Goal: Information Seeking & Learning: Learn about a topic

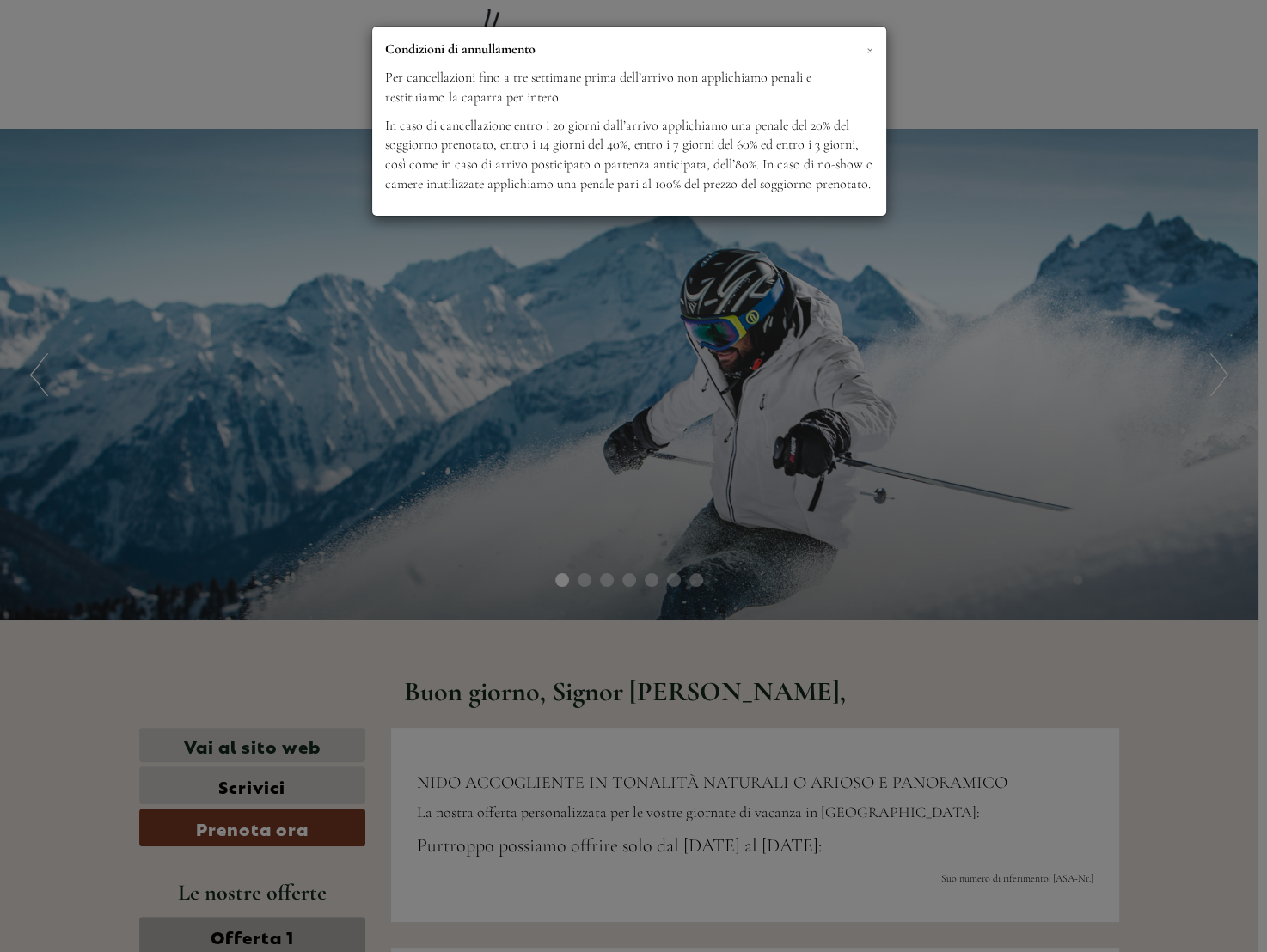
click at [867, 45] on span "×" at bounding box center [869, 48] width 6 height 21
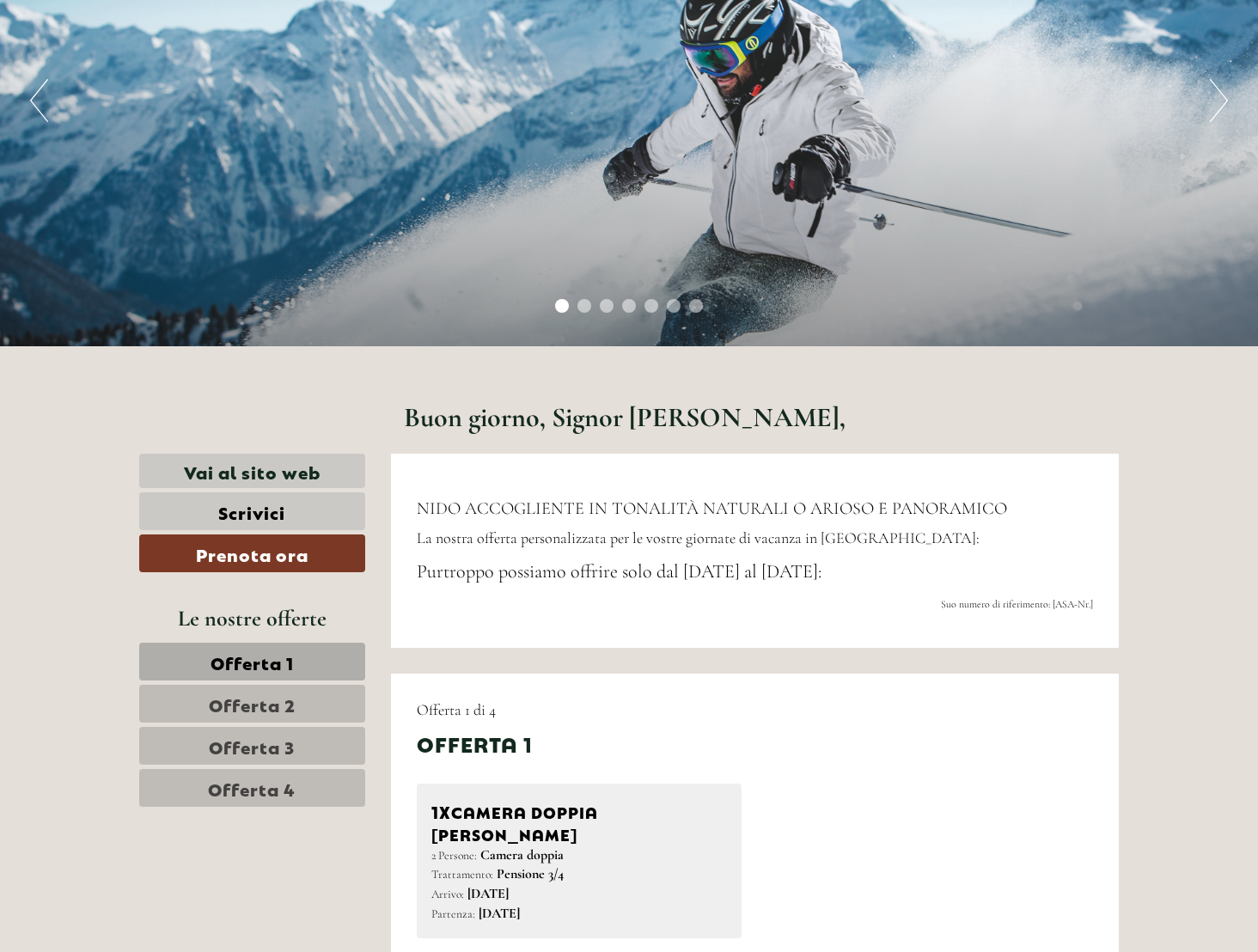
scroll to position [667, 0]
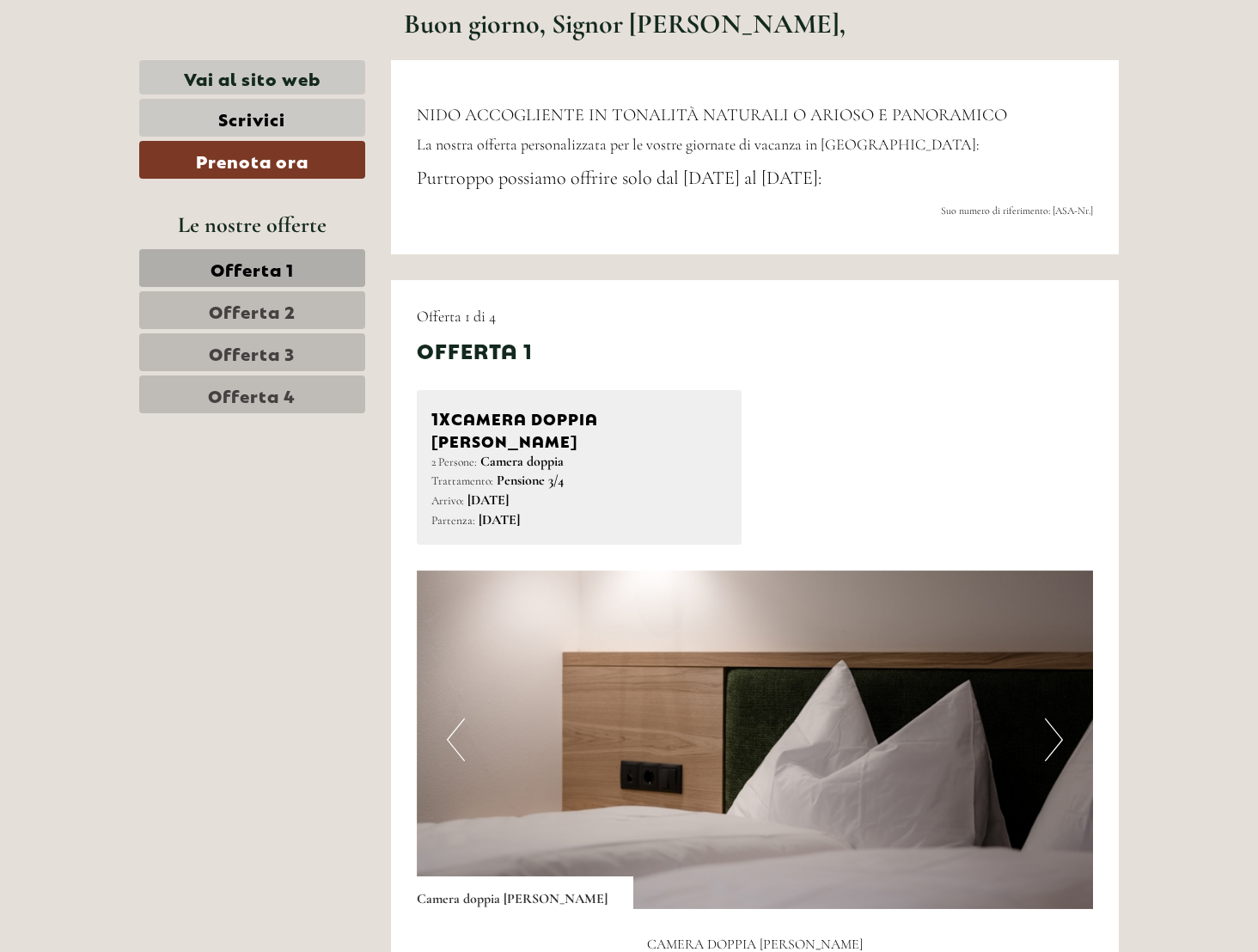
click at [297, 304] on link "Offerta 2" at bounding box center [253, 309] width 226 height 38
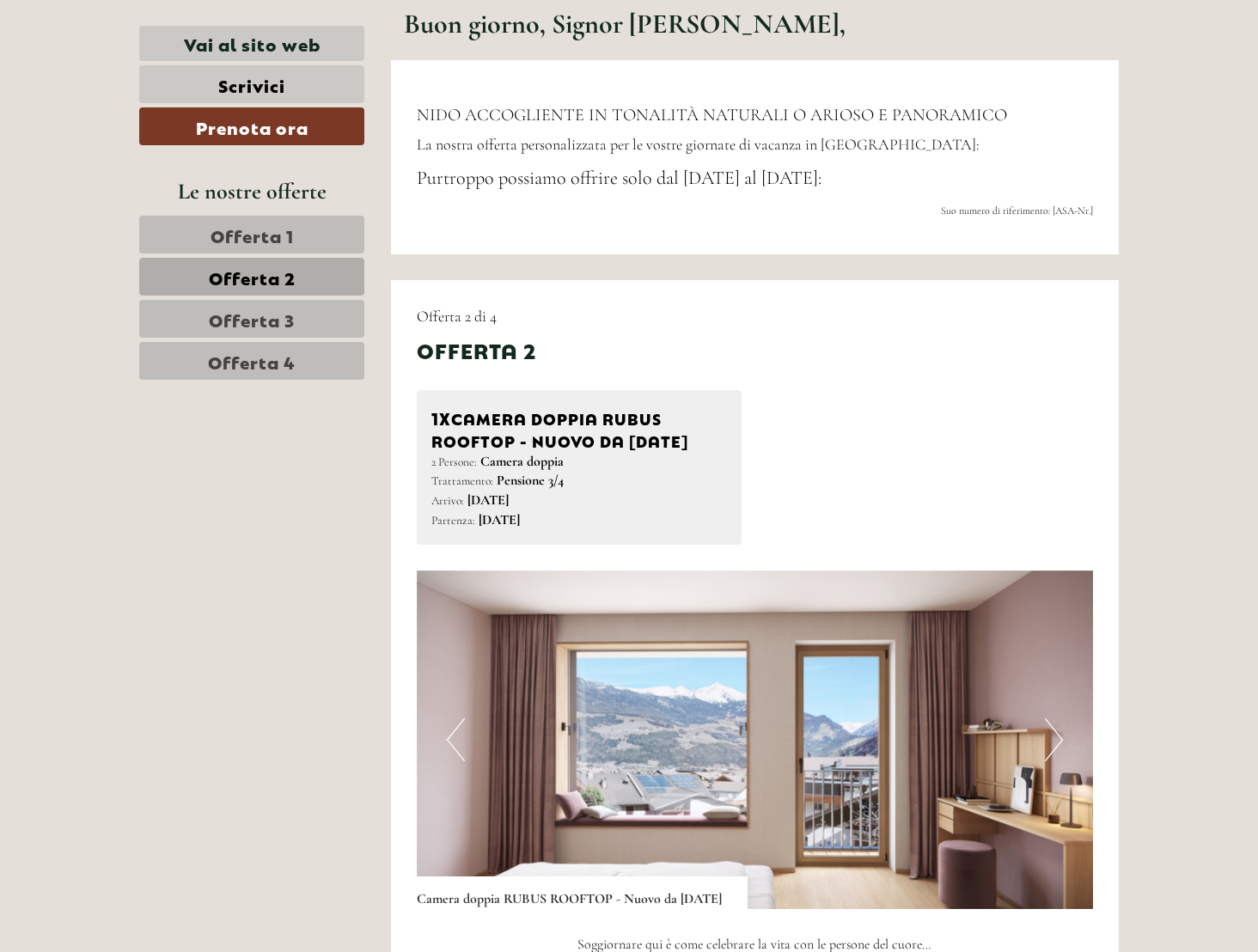
scroll to position [947, 0]
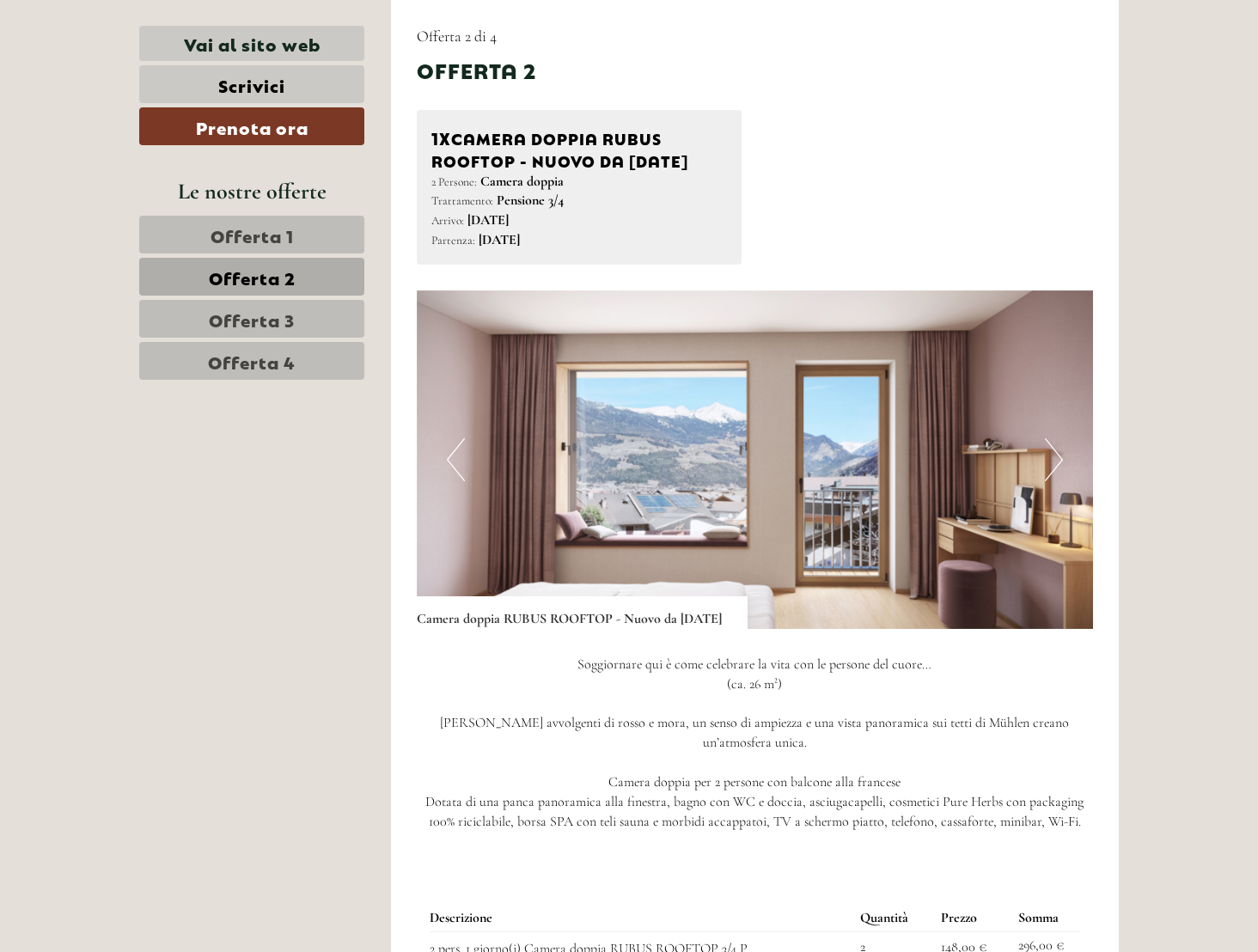
click at [299, 239] on link "Offerta 1" at bounding box center [252, 234] width 225 height 38
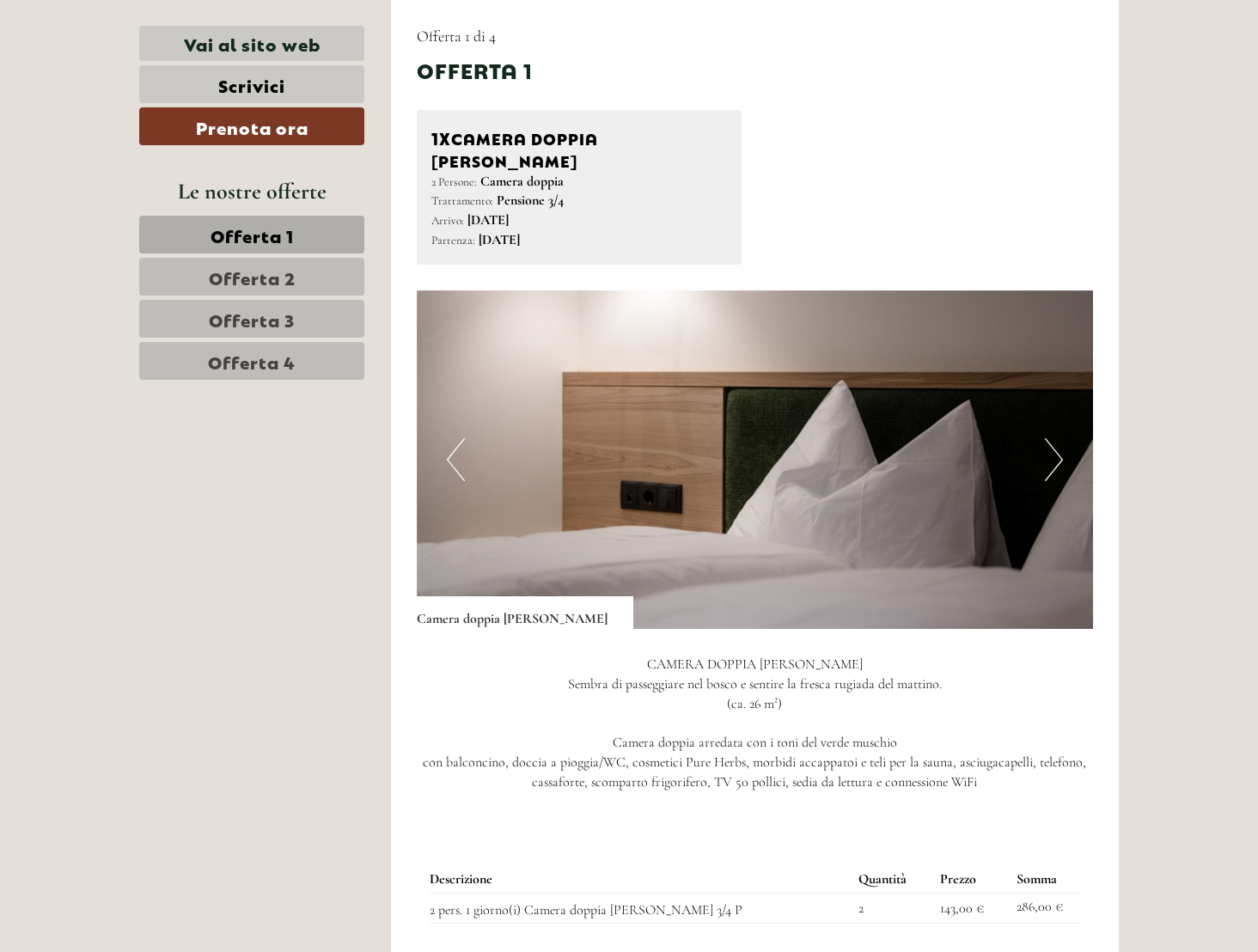
click at [297, 335] on link "Offerta 3" at bounding box center [252, 319] width 225 height 38
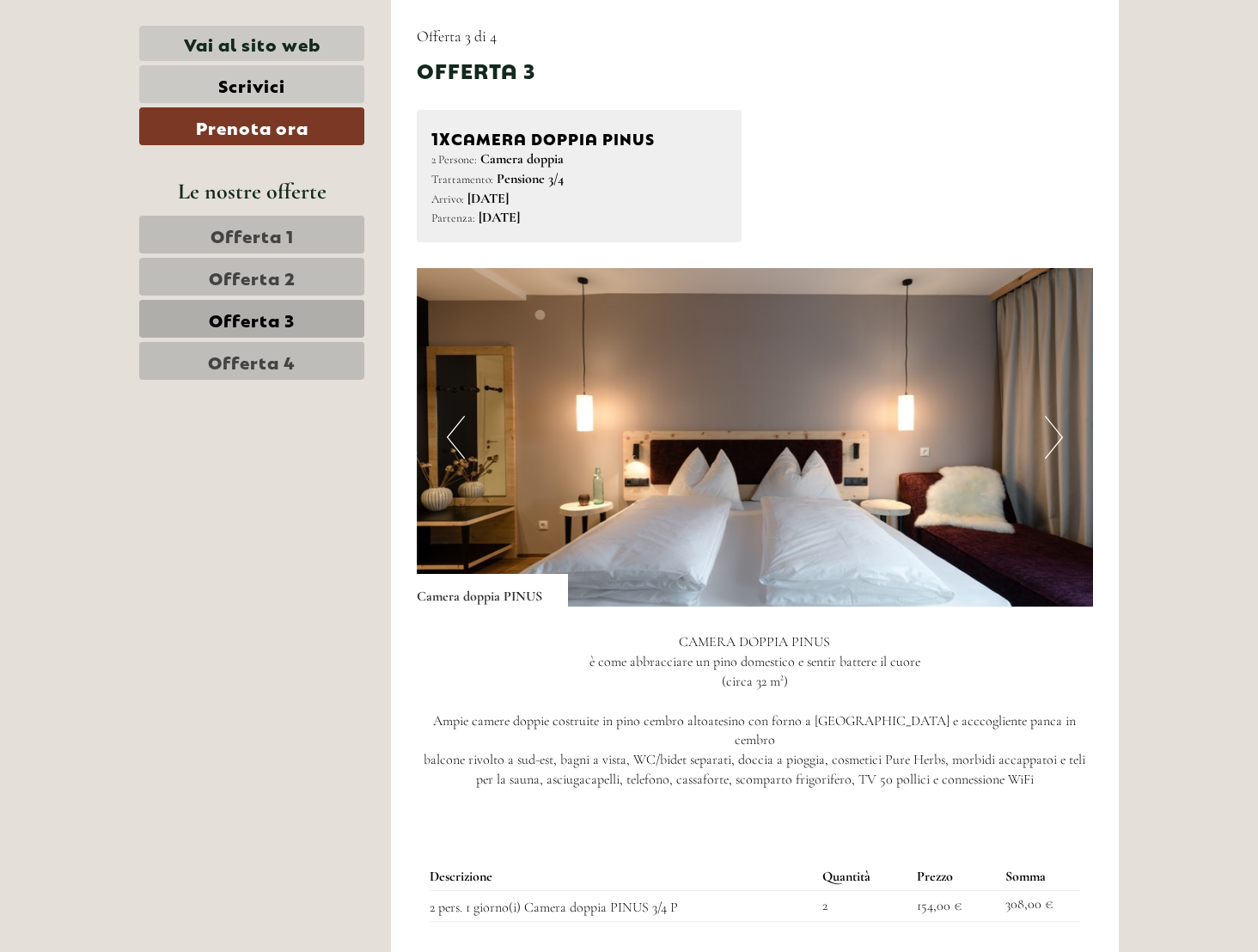
click at [296, 362] on link "Offerta 4" at bounding box center [252, 361] width 225 height 38
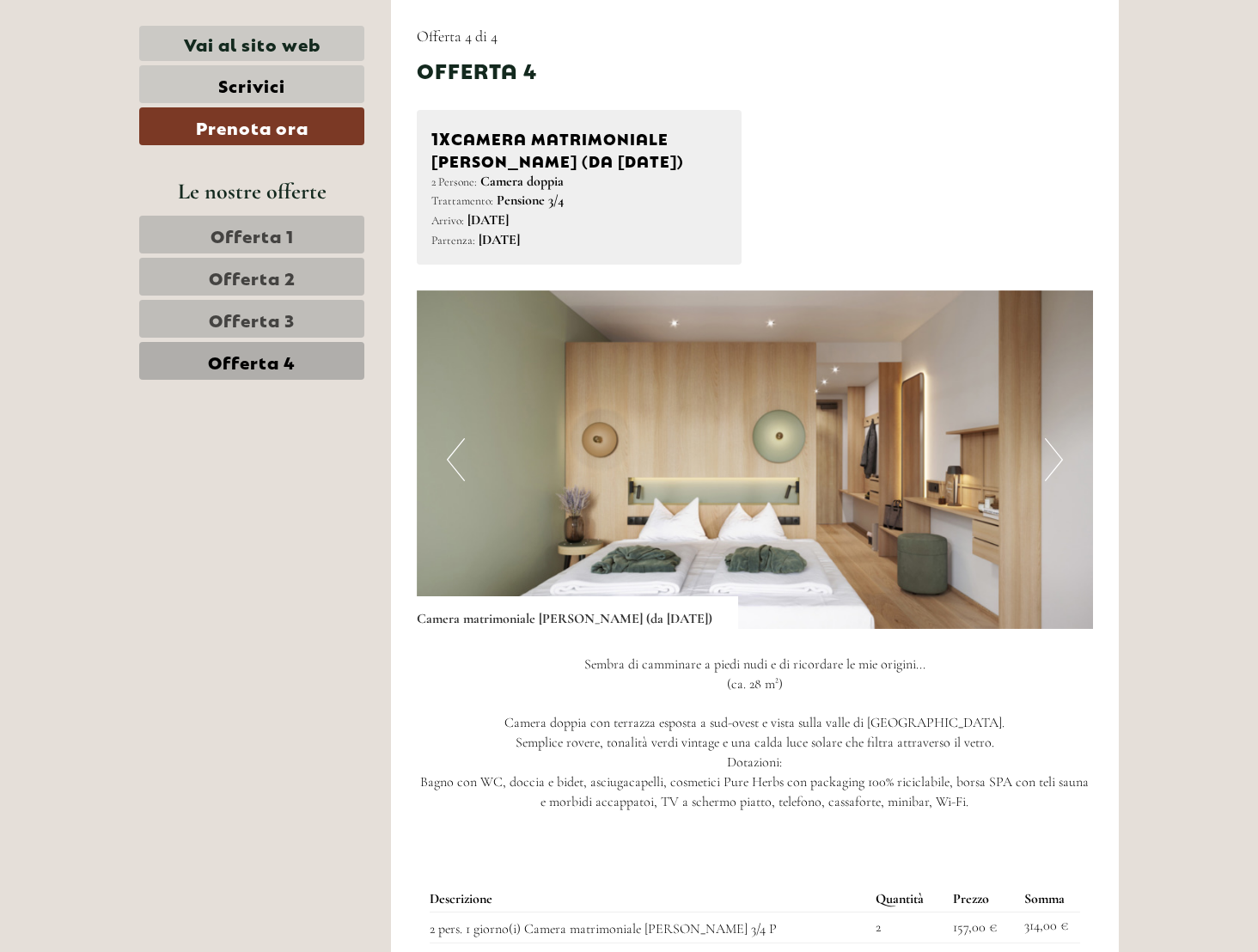
scroll to position [1329, 0]
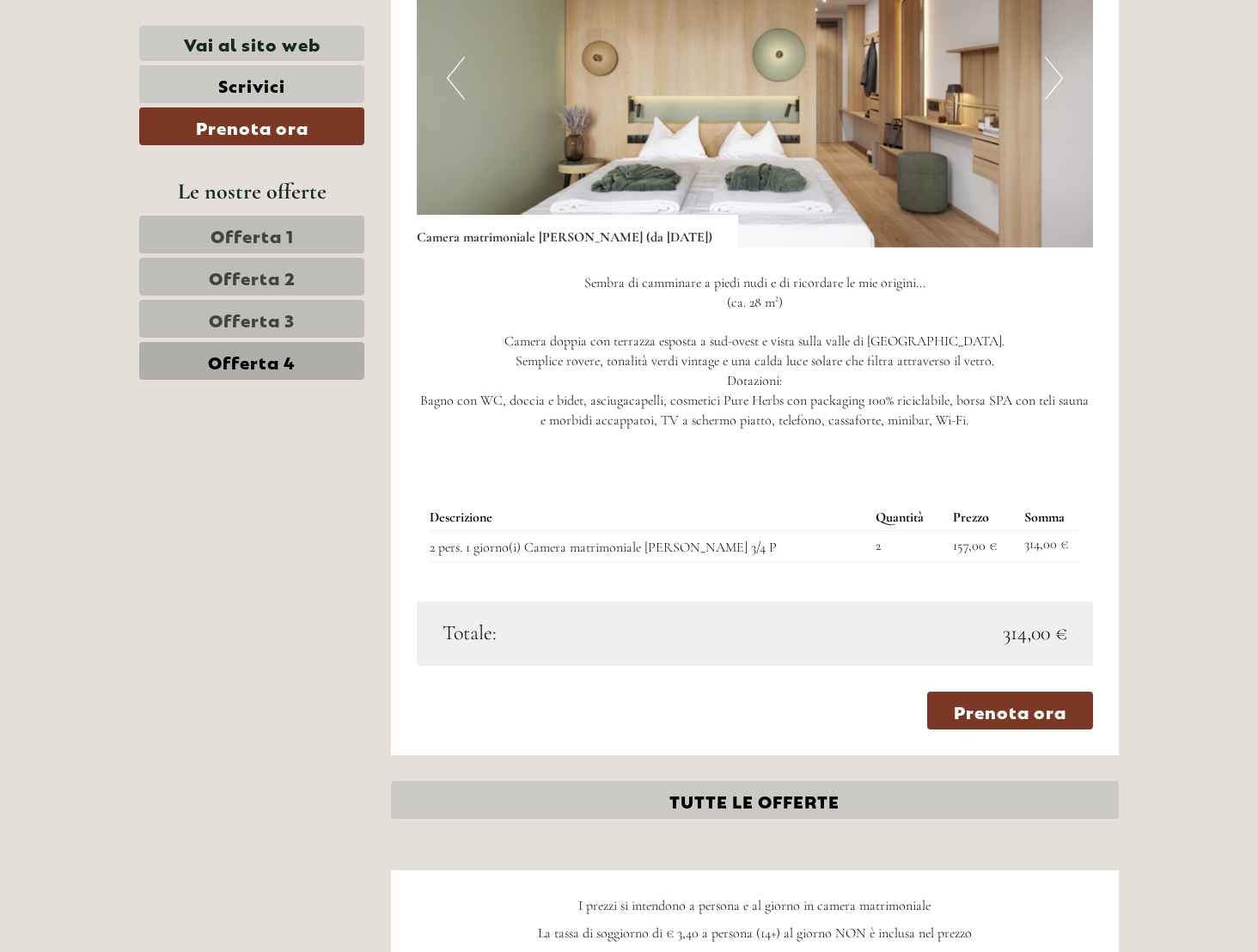
click at [217, 230] on span "Offerta 1" at bounding box center [252, 234] width 84 height 24
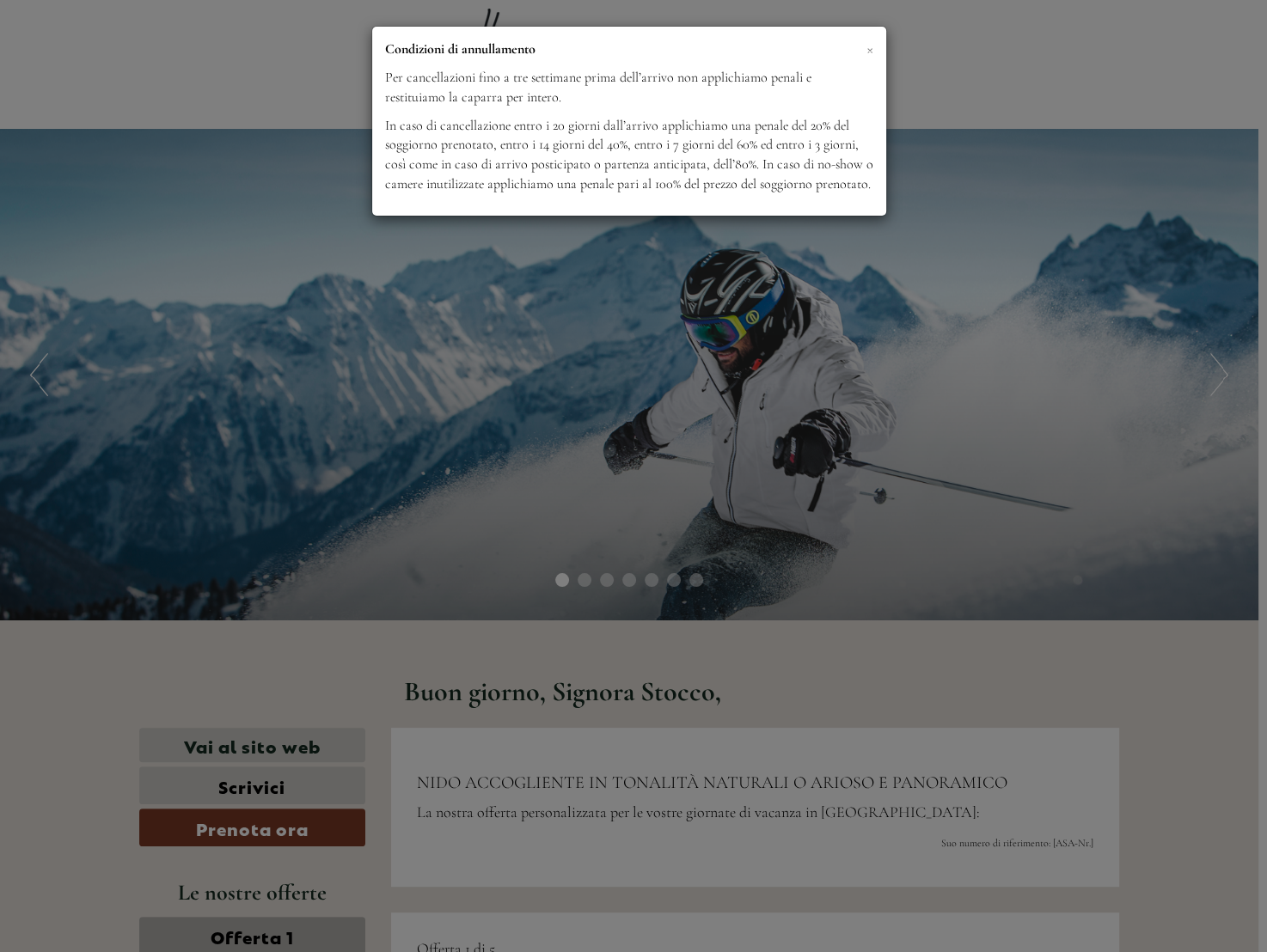
click at [869, 51] on span "×" at bounding box center [869, 48] width 6 height 21
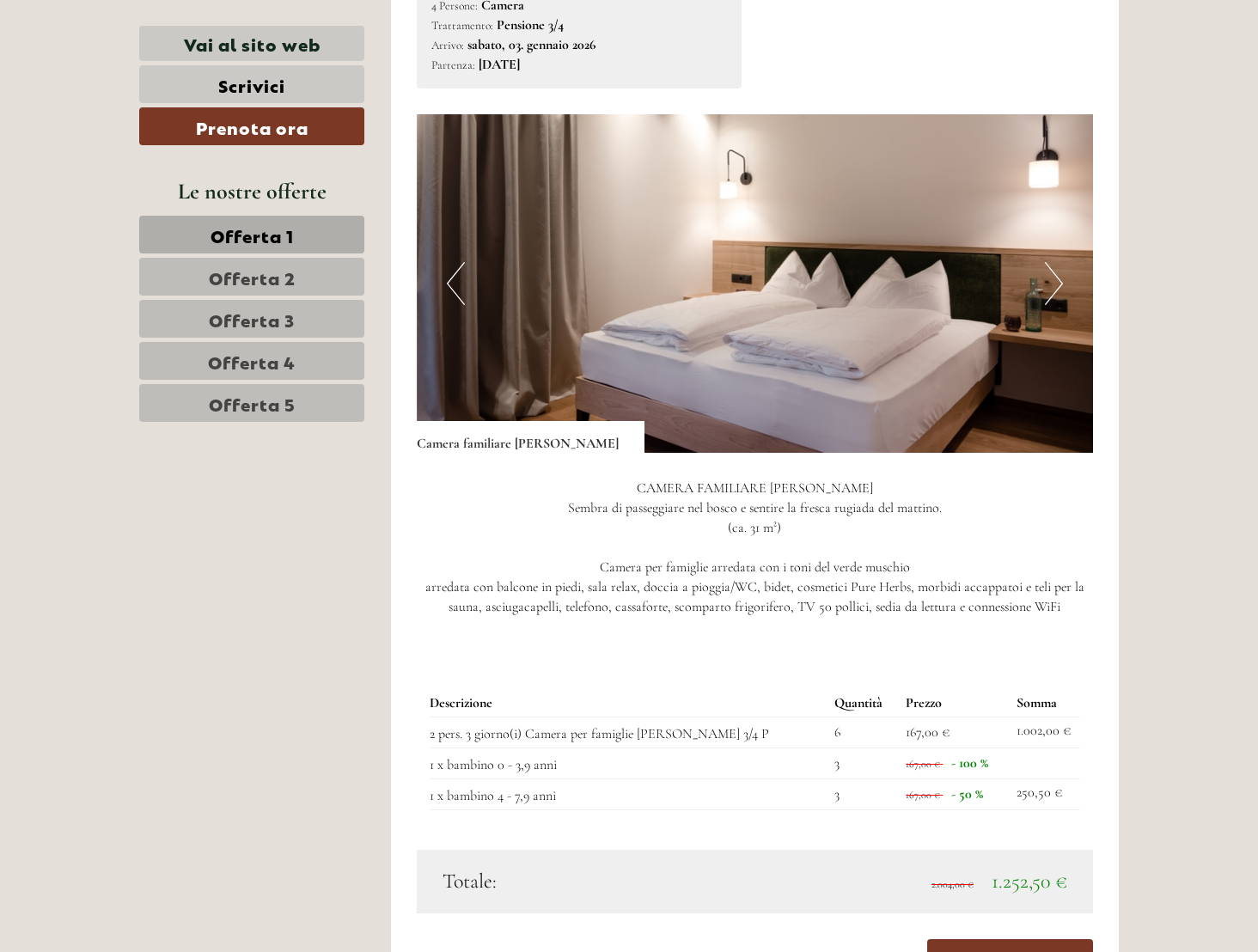
scroll to position [1146, 0]
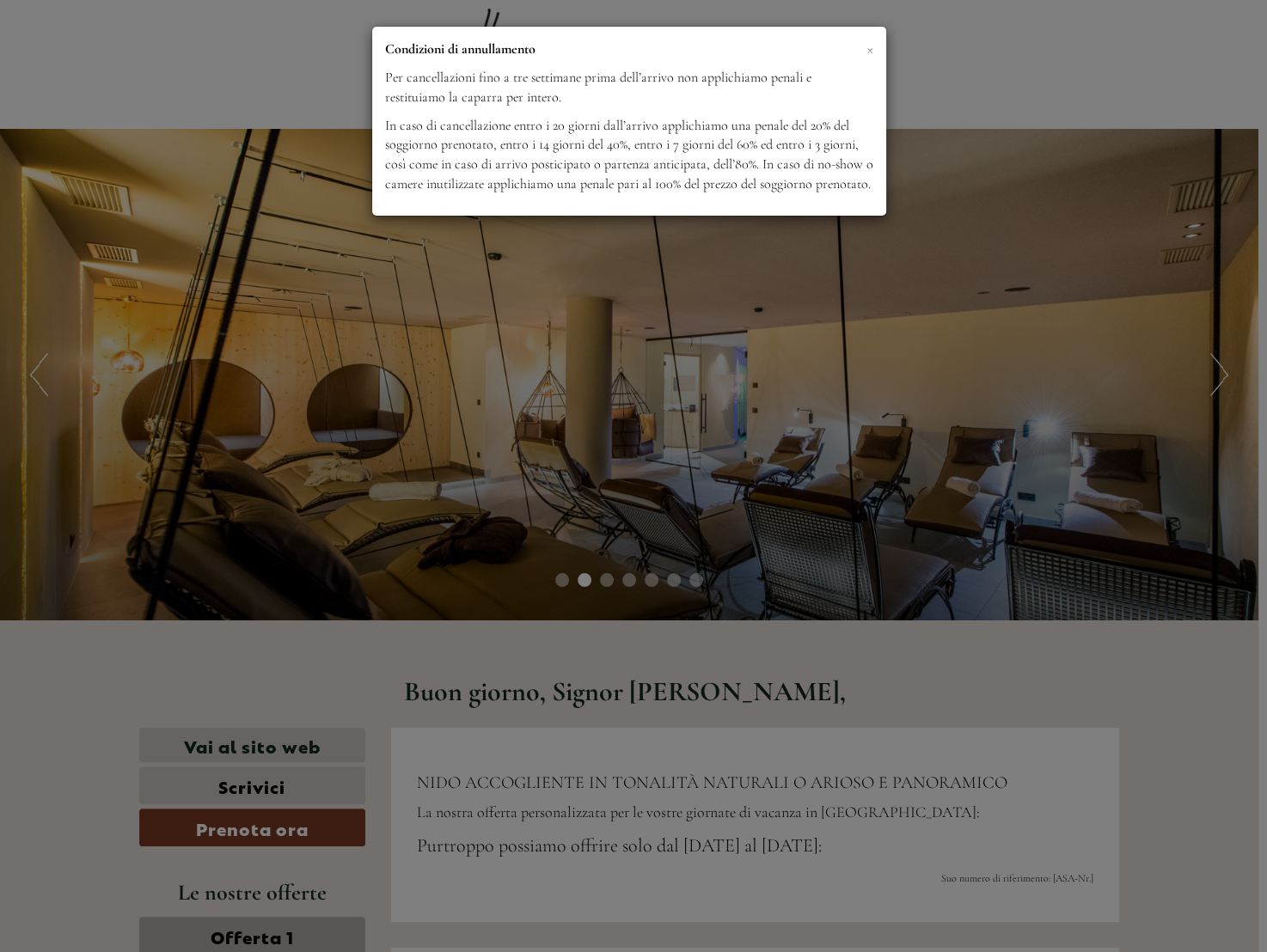
click at [869, 50] on span "×" at bounding box center [869, 48] width 6 height 21
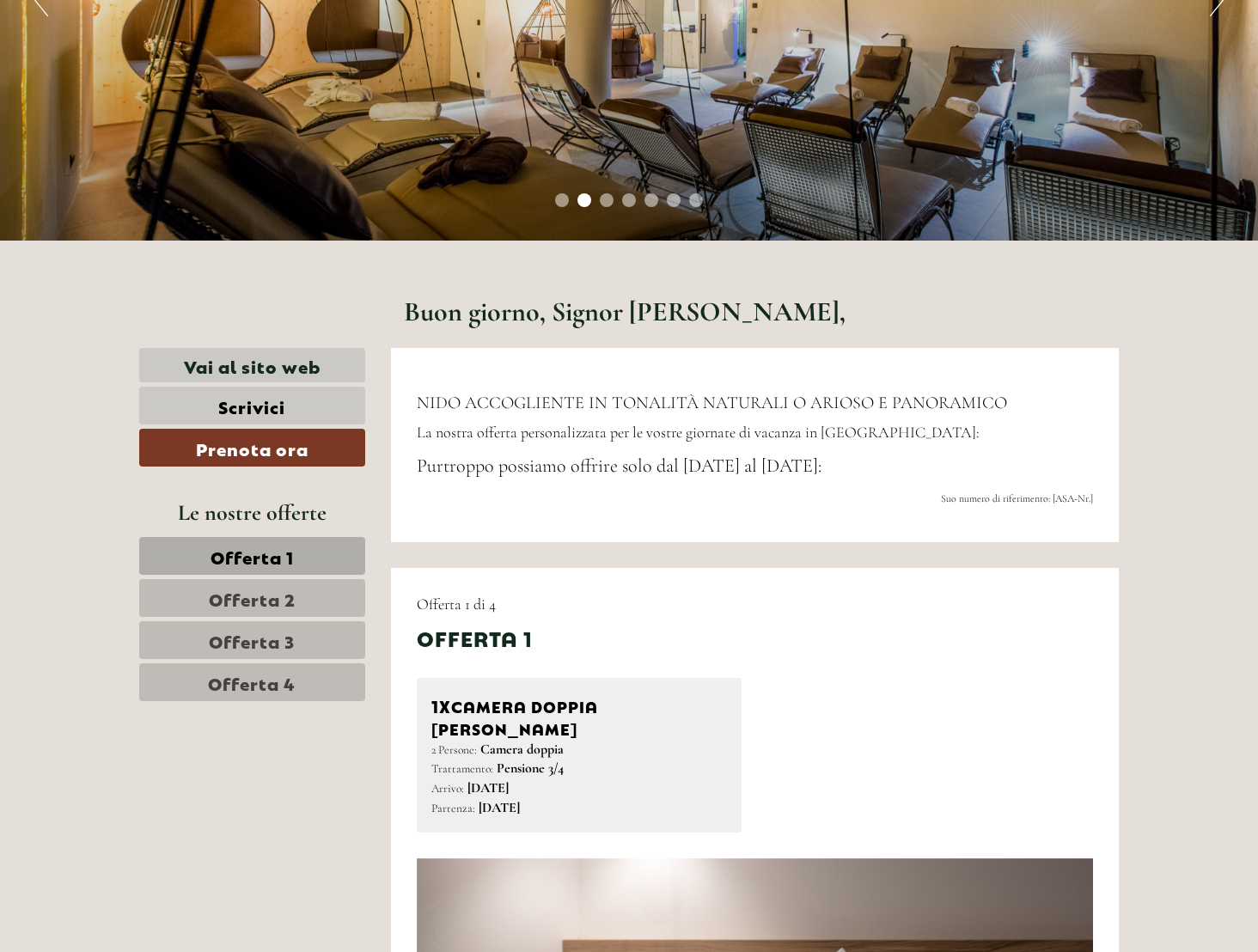
scroll to position [572, 0]
